Goal: Check status

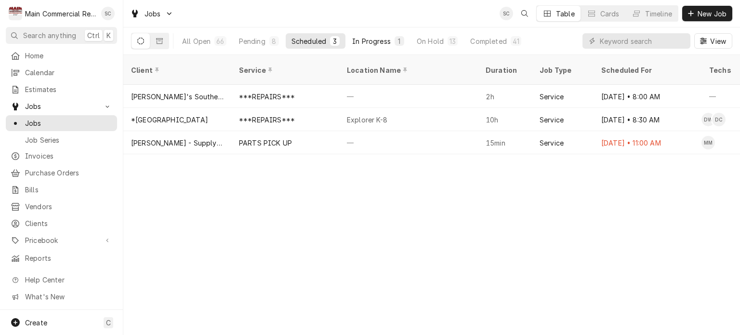
click at [374, 41] on div "In Progress" at bounding box center [371, 41] width 39 height 10
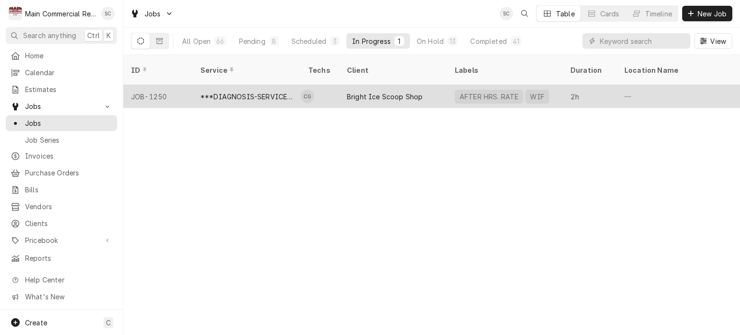
click at [364, 92] on div "Bright Ice Scoop Shop" at bounding box center [385, 97] width 76 height 10
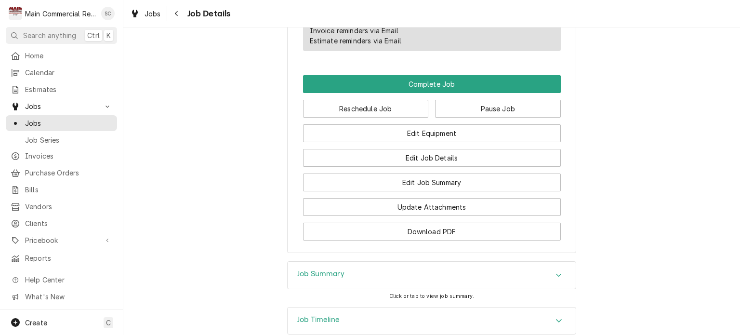
scroll to position [927, 0]
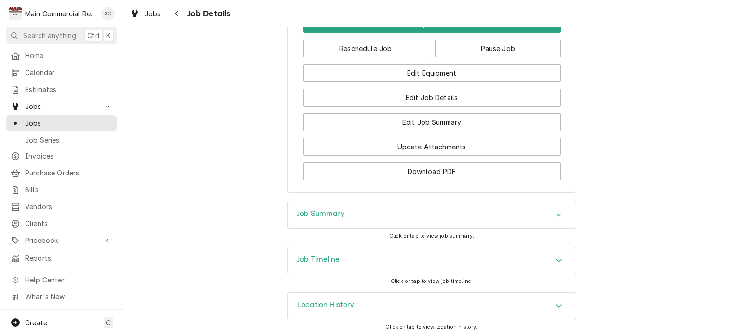
click at [551, 213] on div "Accordion Header" at bounding box center [558, 215] width 14 height 12
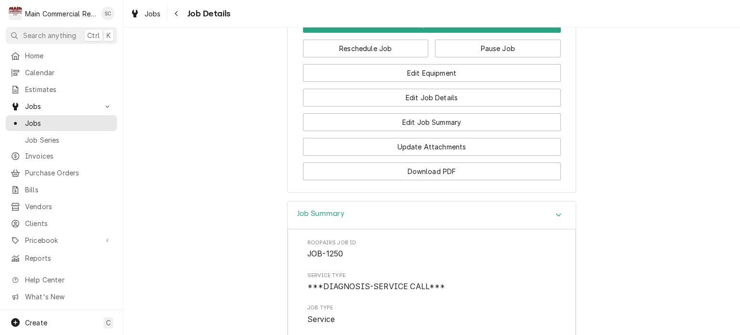
scroll to position [1120, 0]
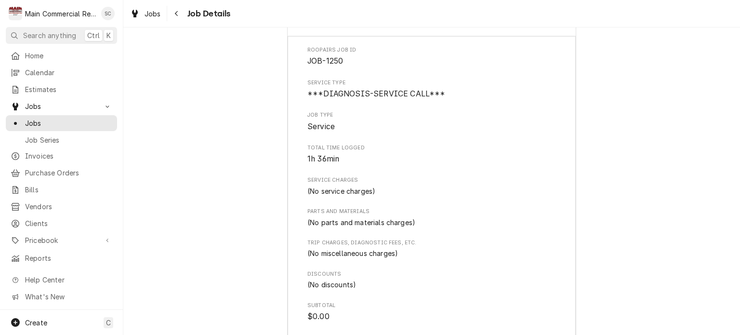
click at [215, 116] on div "Job Summary Roopairs Job ID JOB-1250 Service Type ***DIAGNOSIS-SERVICE CALL*** …" at bounding box center [431, 197] width 616 height 378
